Goal: Find contact information: Find contact information

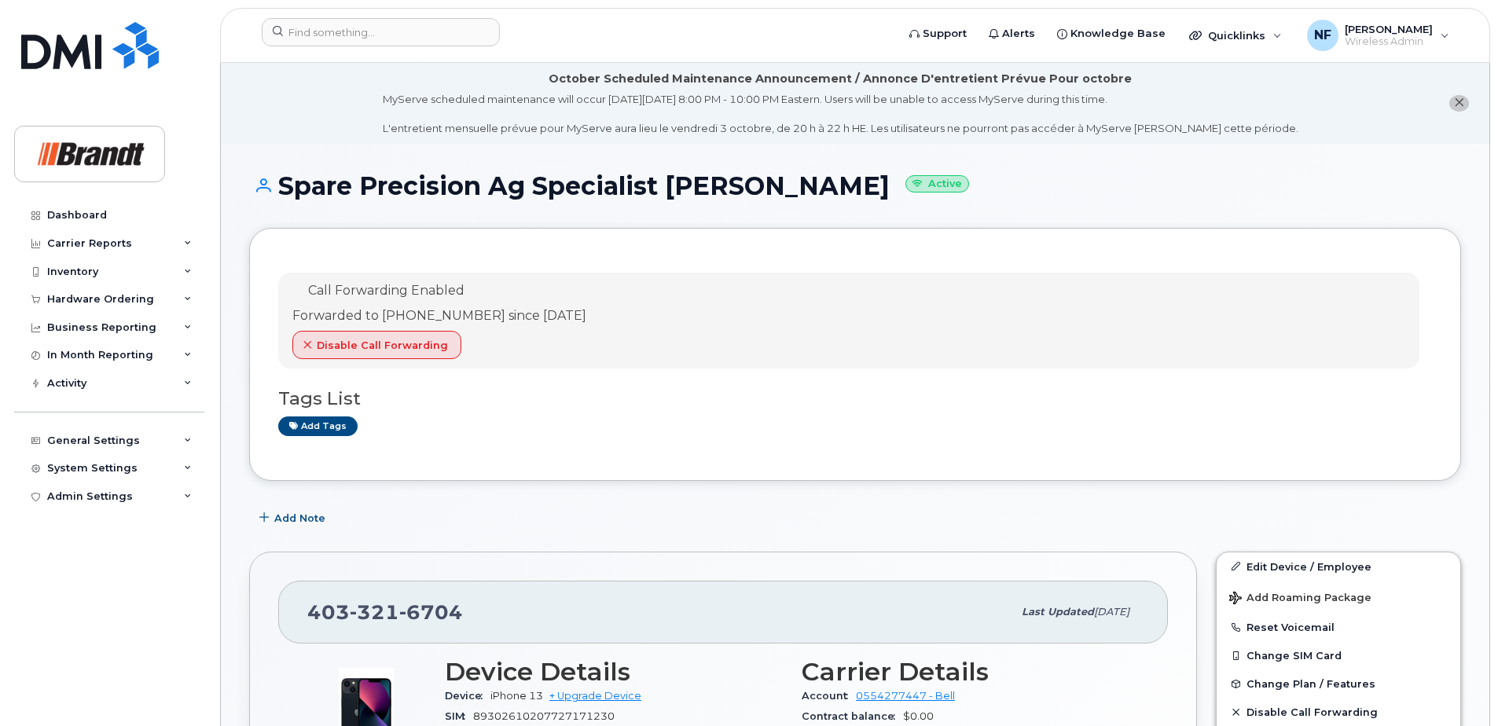
scroll to position [236, 0]
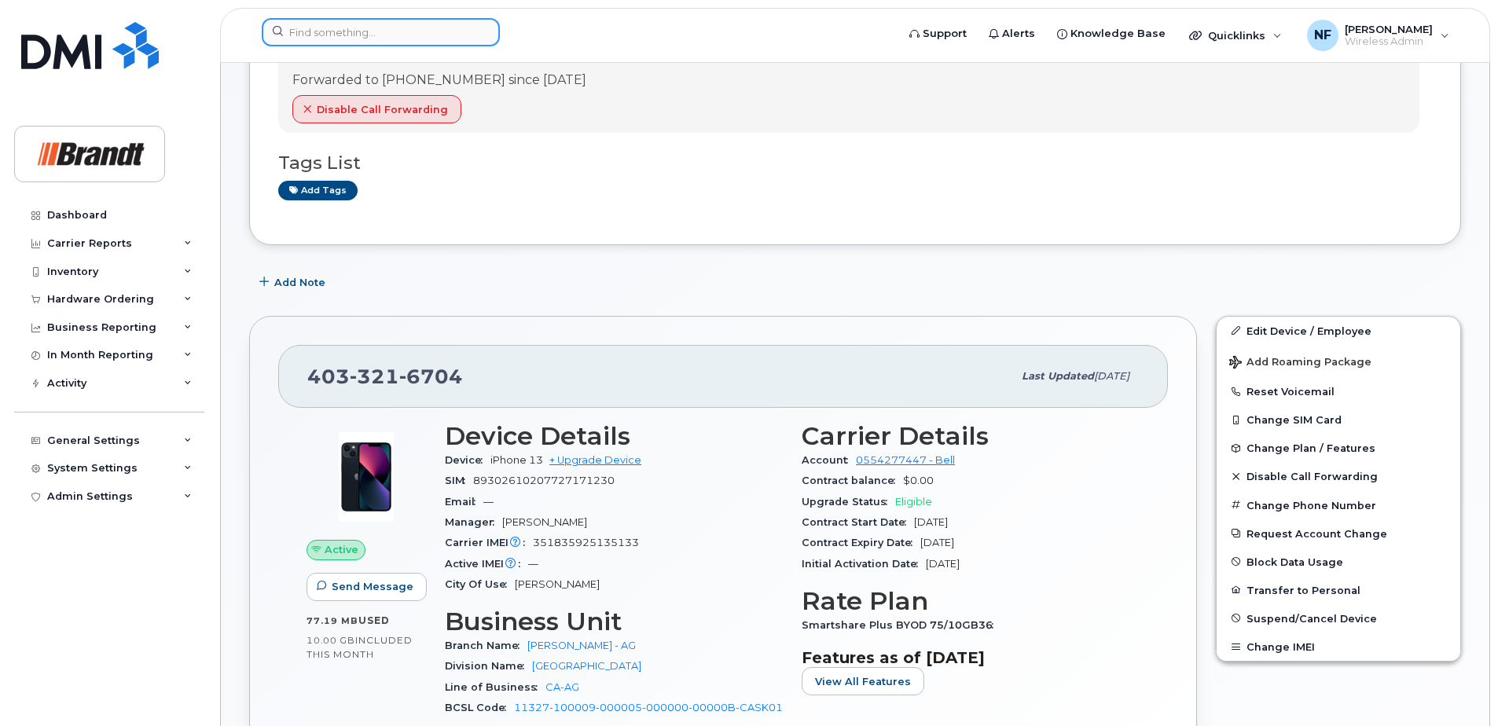
click at [397, 35] on input at bounding box center [381, 32] width 238 height 28
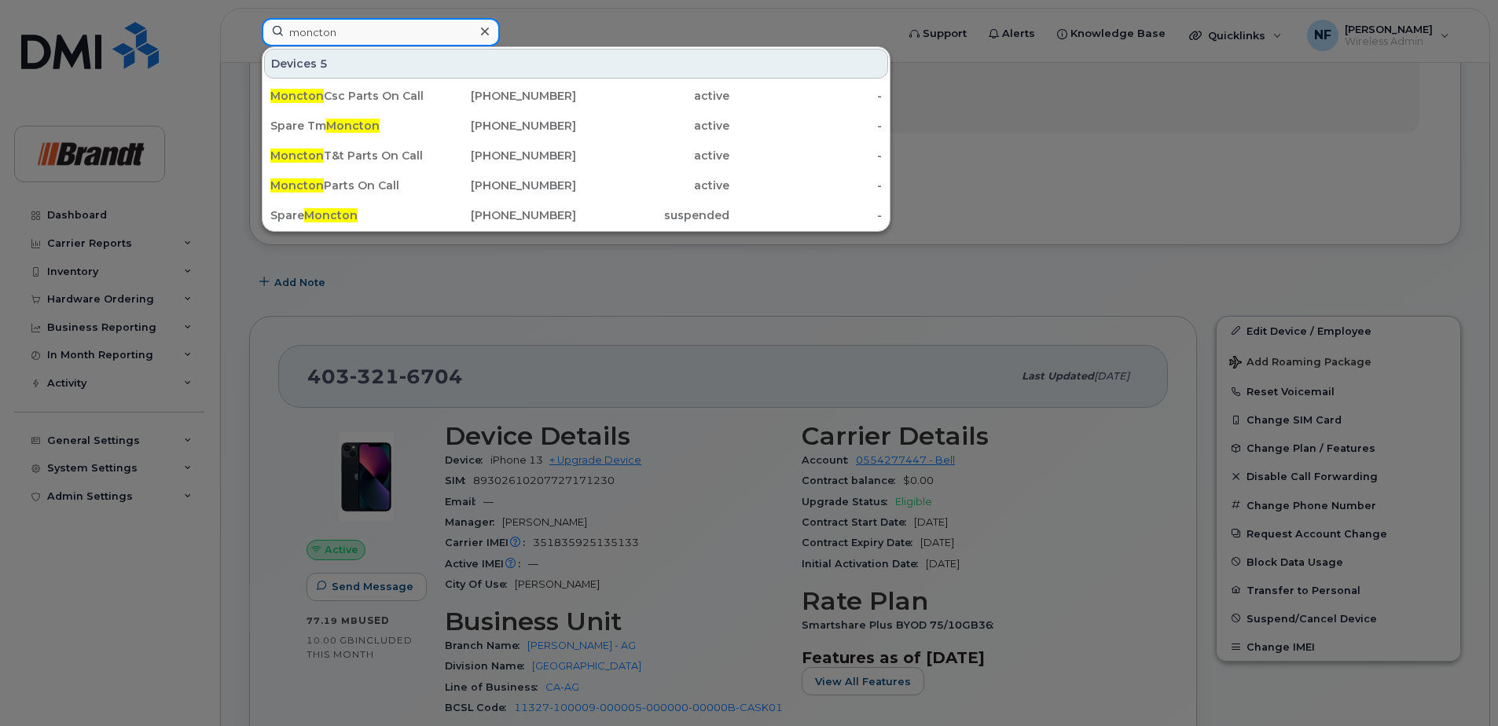
type input "moncton"
click at [411, 99] on div "Moncton Csc Parts On Call" at bounding box center [346, 96] width 153 height 16
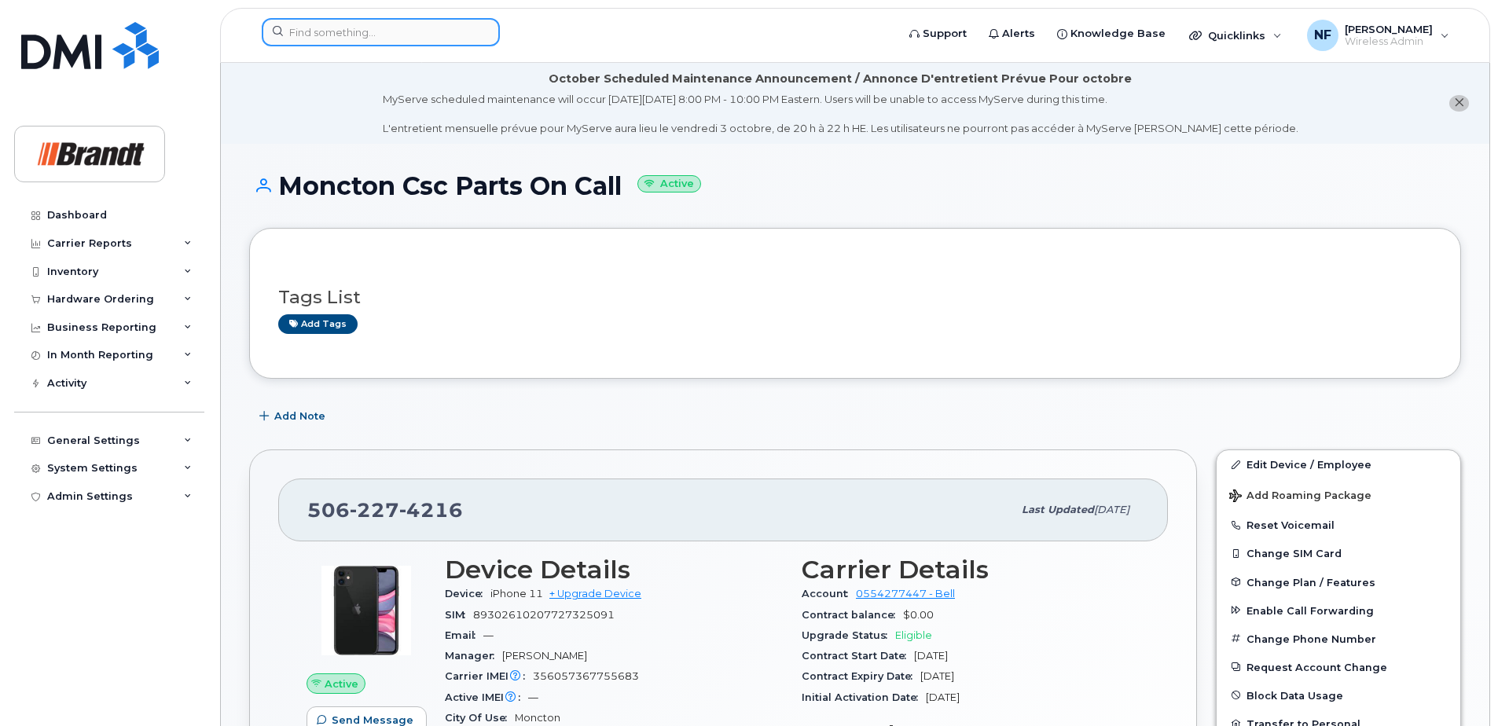
click at [418, 30] on input at bounding box center [381, 32] width 238 height 28
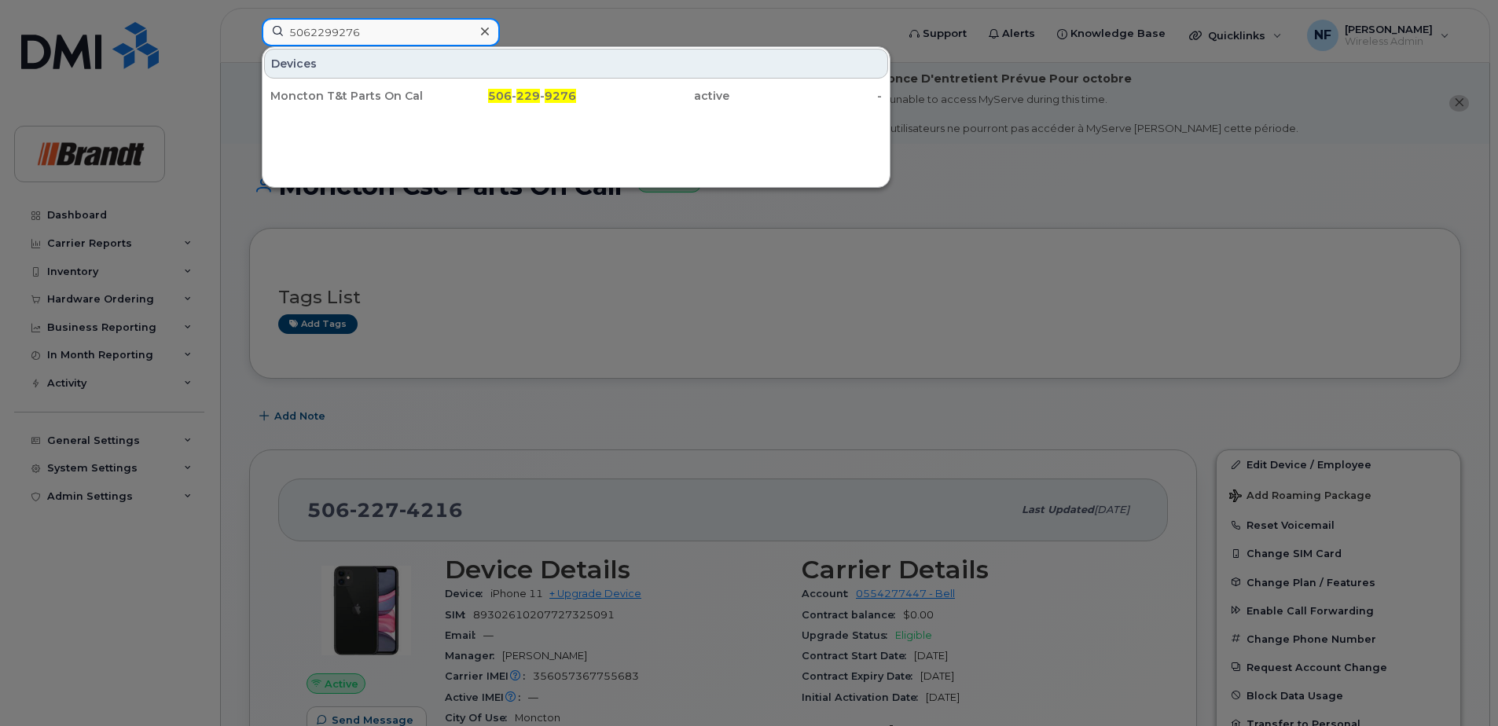
type input "5062299276"
click at [442, 97] on div "506 - 229 - 9276" at bounding box center [500, 96] width 153 height 16
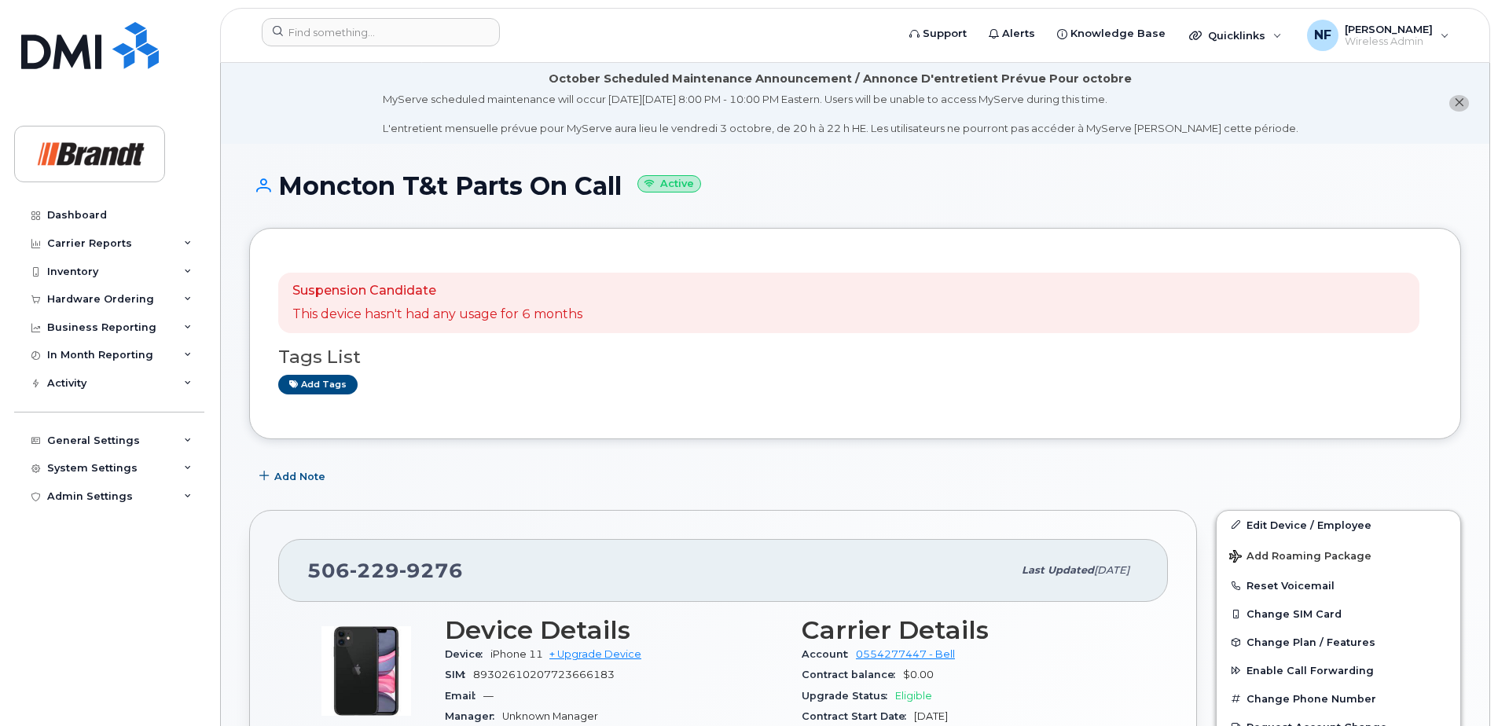
scroll to position [157, 0]
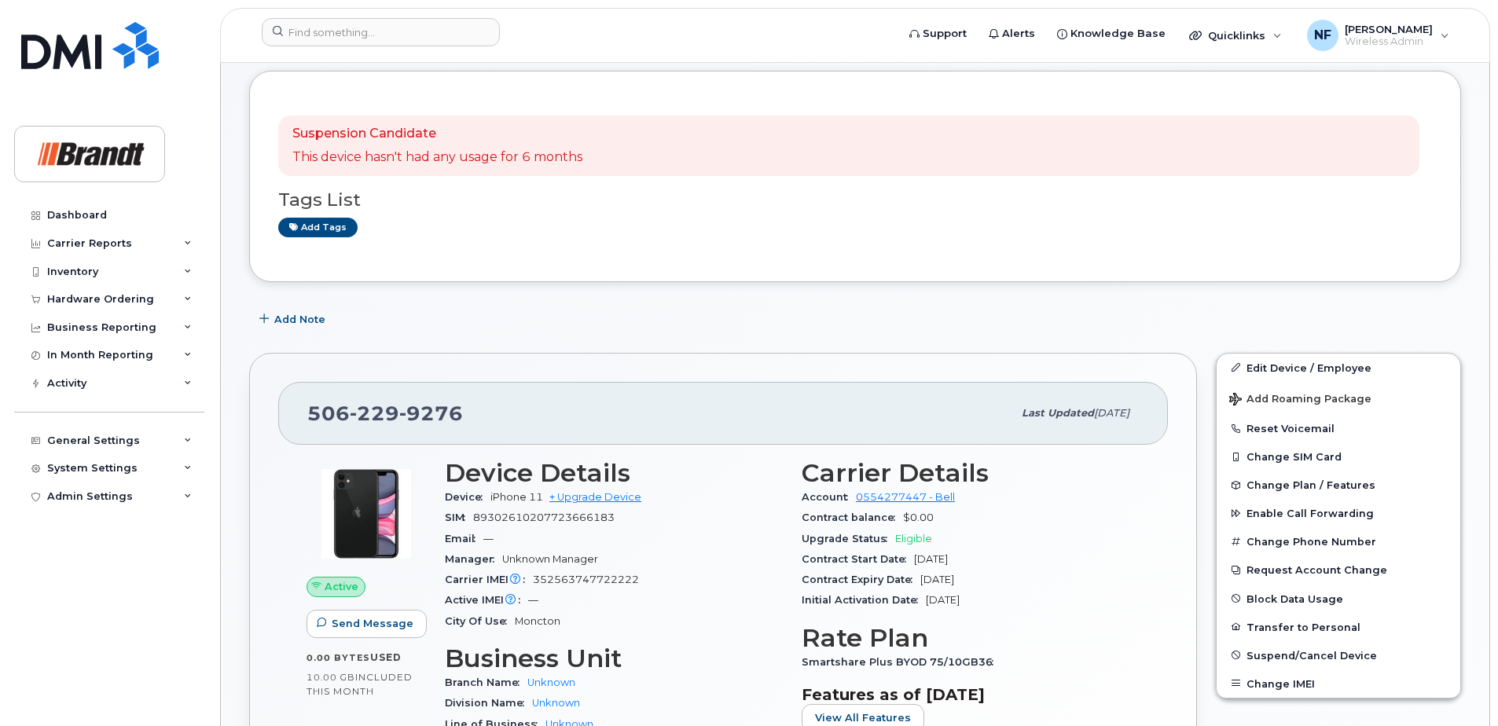
click at [597, 580] on span "352563747722222" at bounding box center [586, 580] width 106 height 12
copy span "352563747722222"
click at [388, 41] on input at bounding box center [381, 32] width 238 height 28
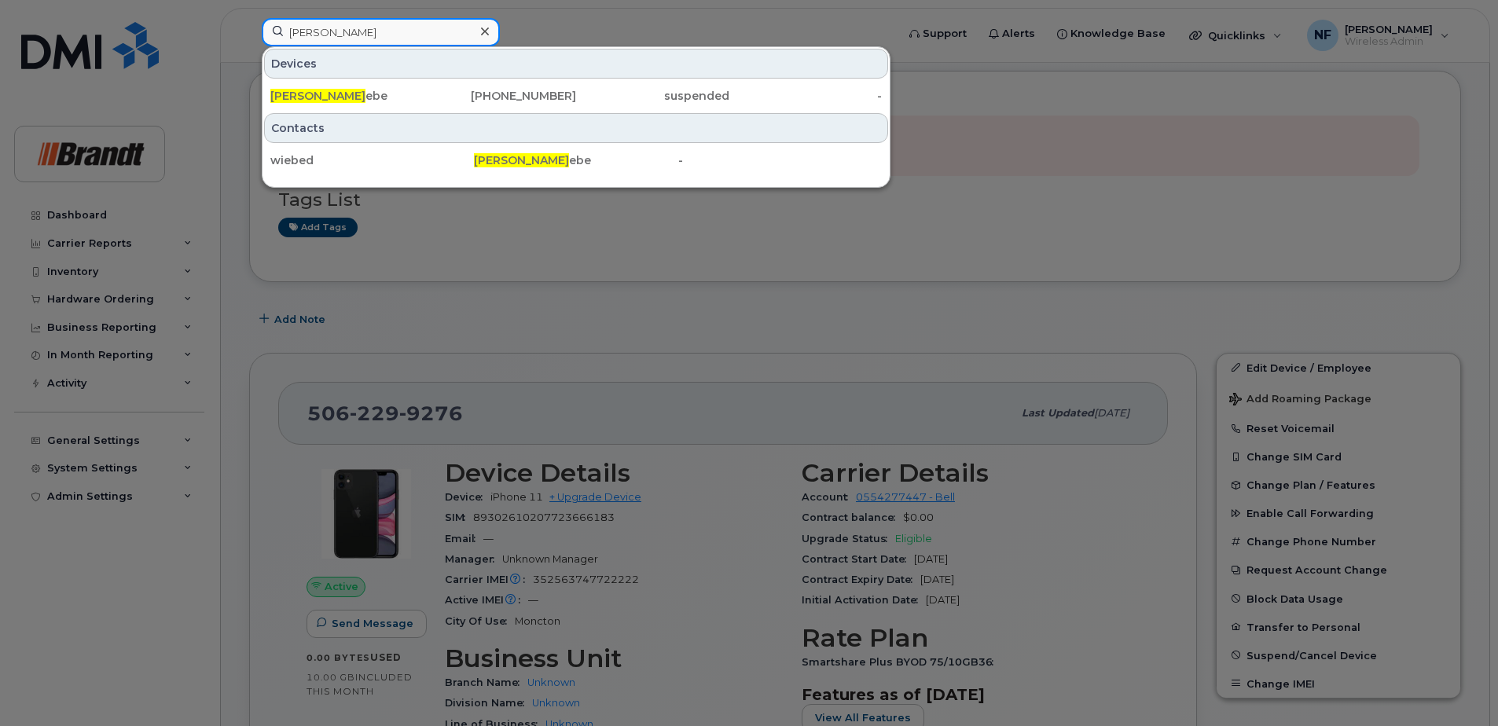
type input "david wi"
click at [437, 86] on div "780-886-0552" at bounding box center [500, 96] width 153 height 28
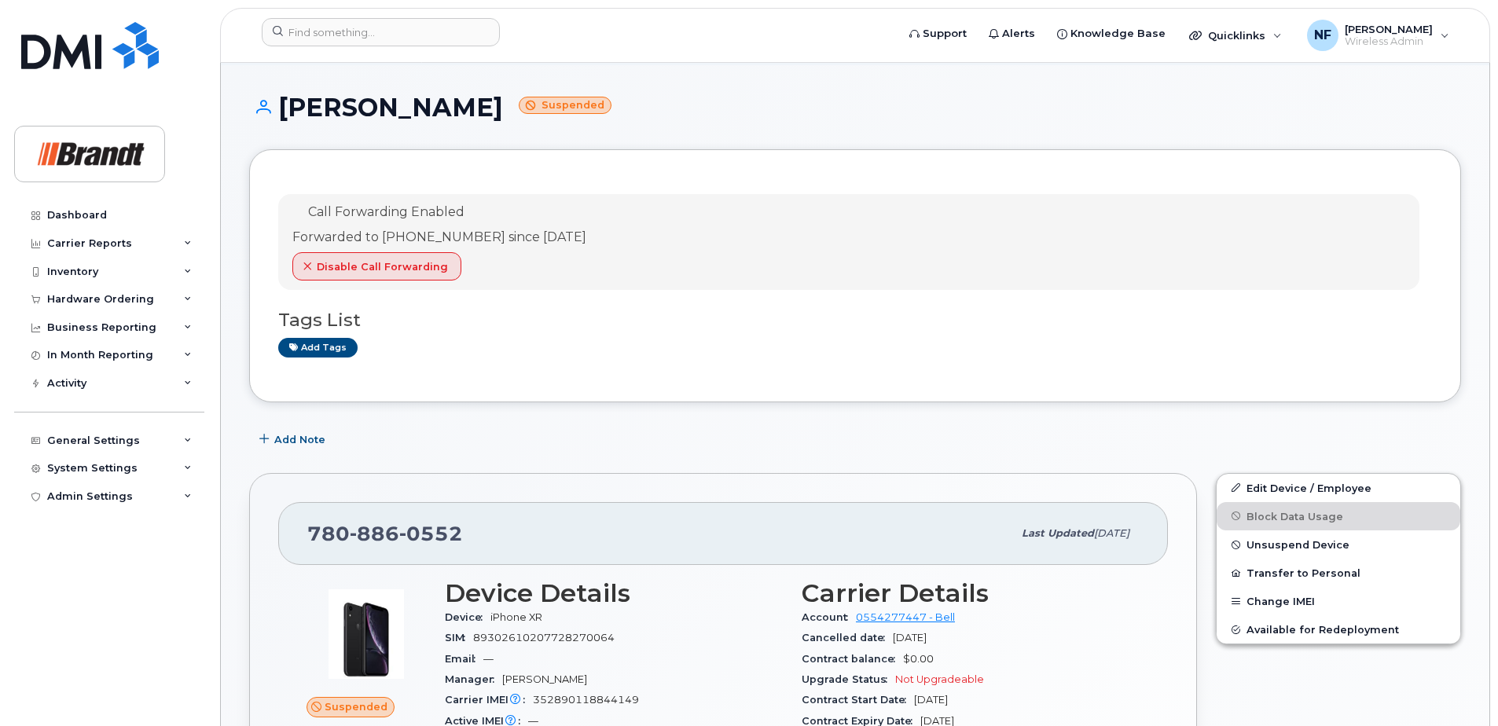
scroll to position [314, 0]
